Goal: Find specific page/section: Find specific page/section

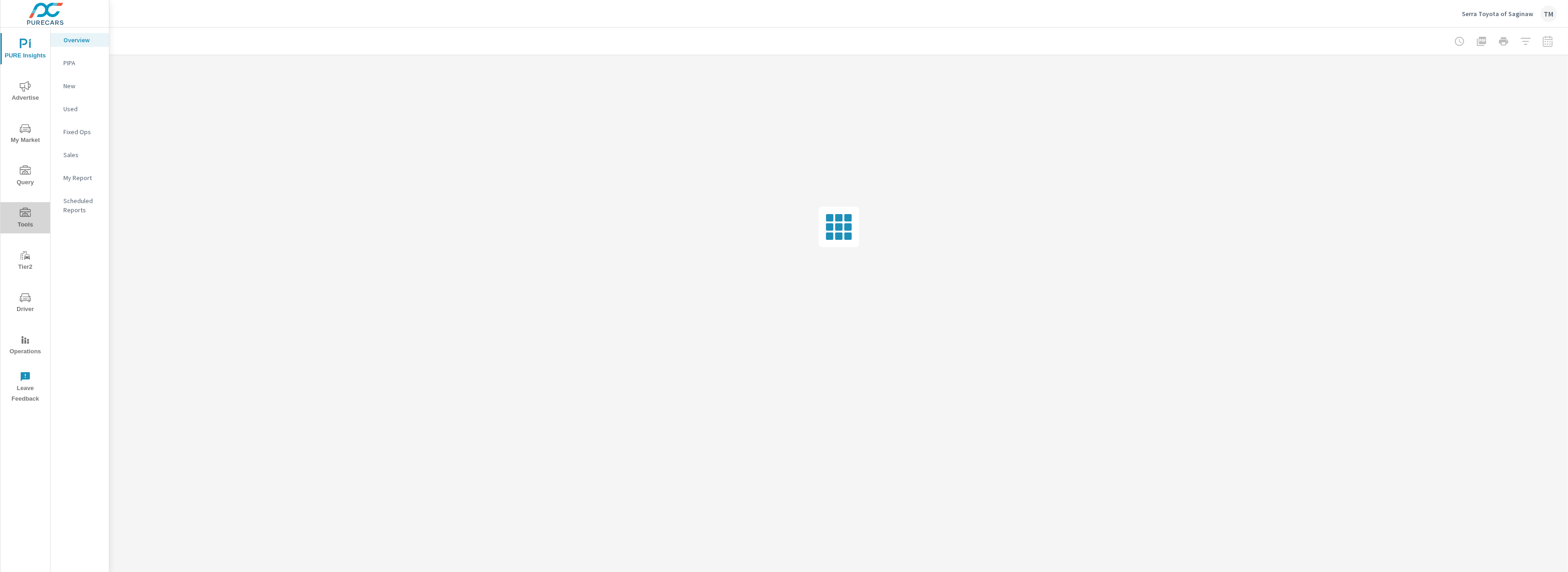
click at [27, 217] on icon "nav menu" at bounding box center [25, 213] width 11 height 11
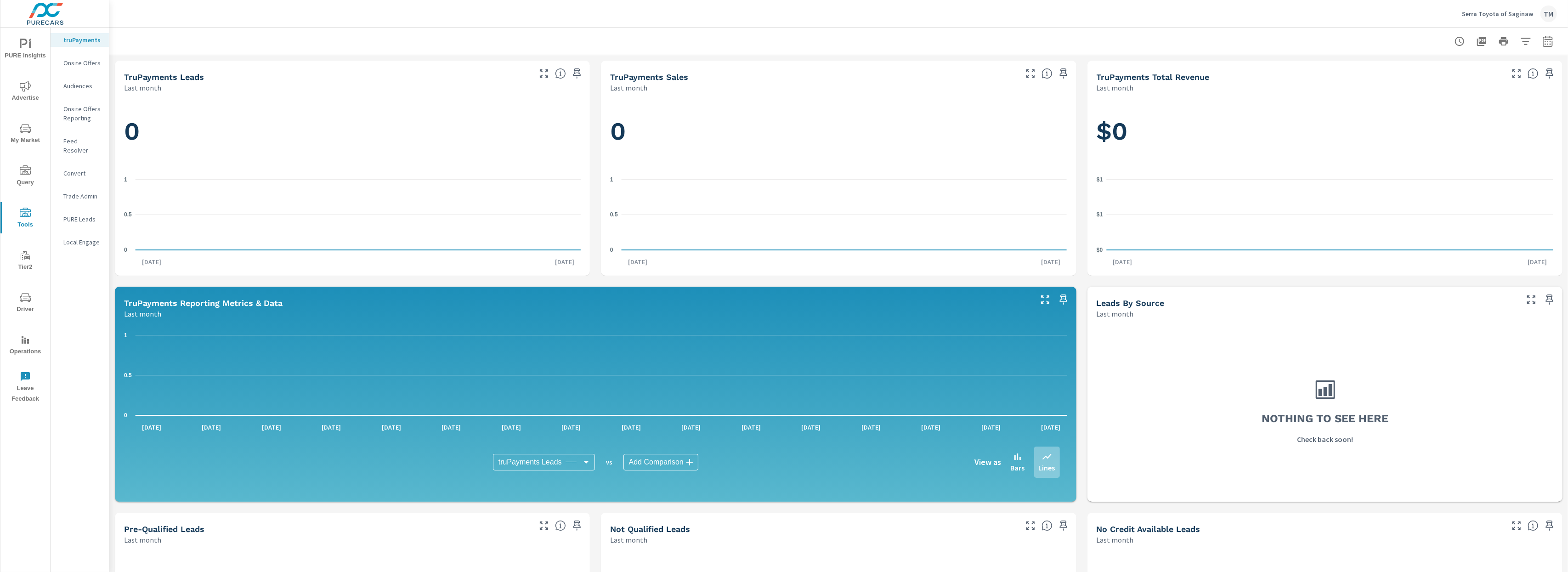
click at [78, 139] on p "Feed Resolver" at bounding box center [83, 146] width 38 height 18
click at [87, 144] on p "Feed Resolver" at bounding box center [83, 146] width 38 height 18
